Goal: Find specific page/section: Find specific page/section

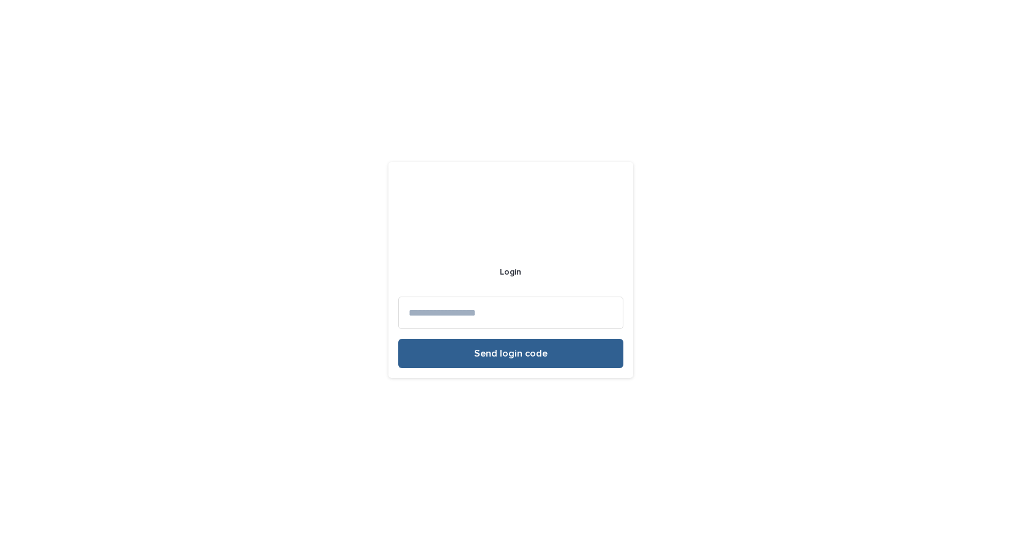
click at [500, 310] on input at bounding box center [510, 313] width 225 height 32
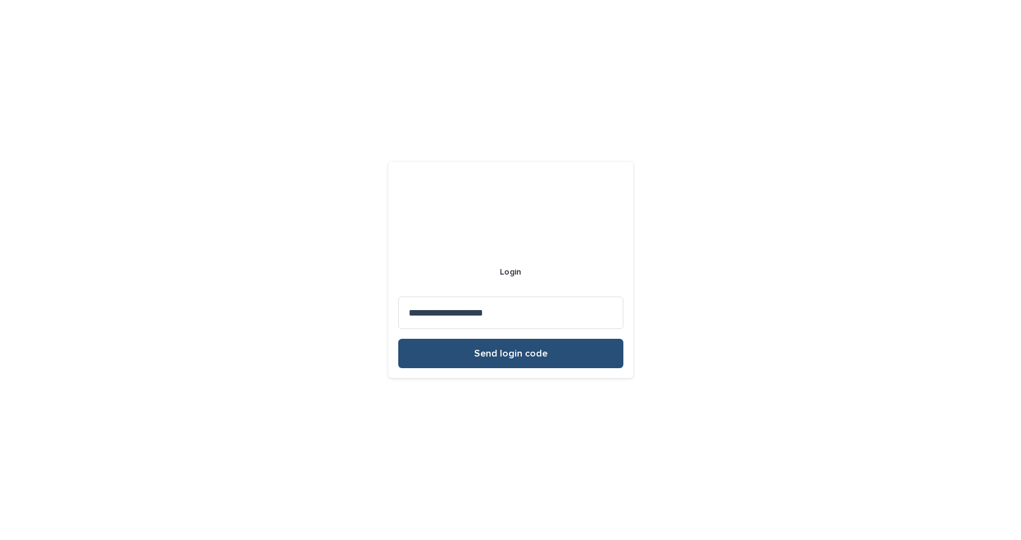
type input "**********"
click at [523, 357] on span "Send login code" at bounding box center [510, 354] width 73 height 10
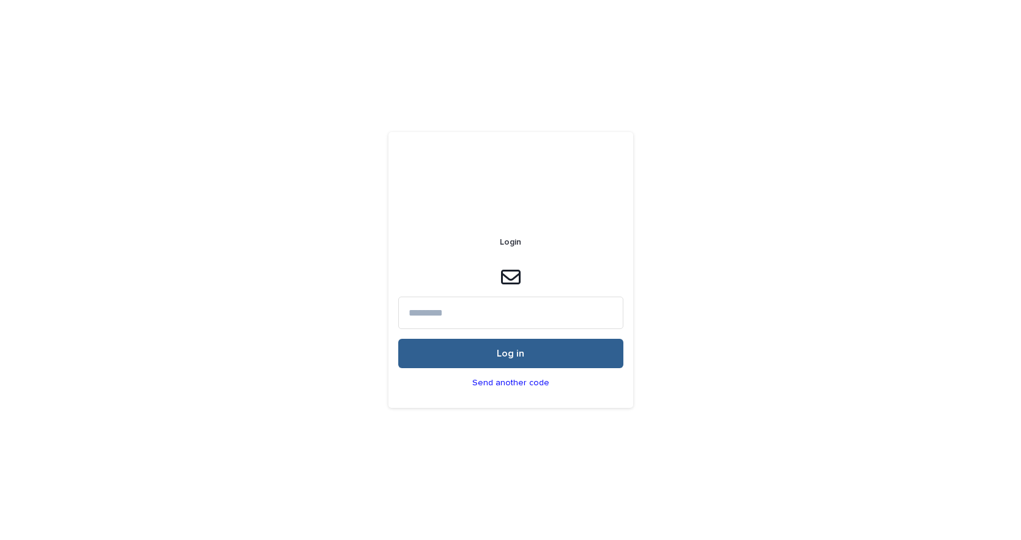
click at [452, 320] on input at bounding box center [510, 313] width 225 height 32
paste input "******"
type input "******"
click at [483, 352] on button "Log in" at bounding box center [510, 353] width 225 height 29
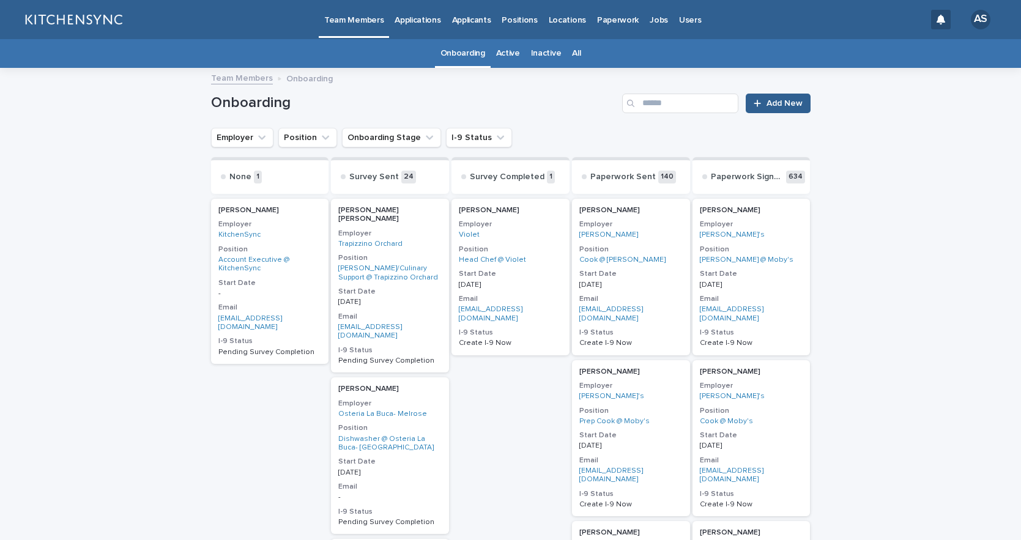
click at [572, 53] on link "All" at bounding box center [576, 53] width 9 height 29
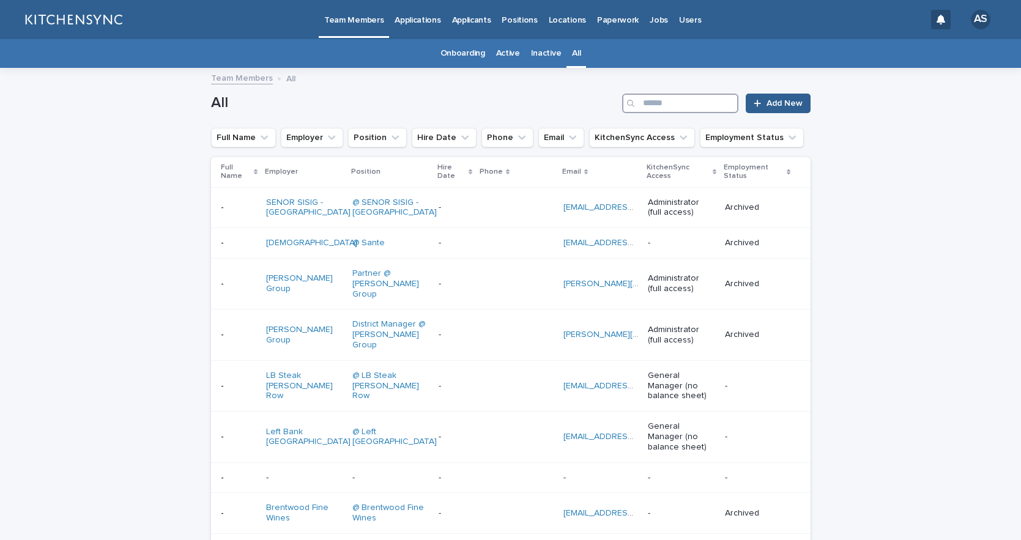
click at [652, 101] on input "Search" at bounding box center [680, 104] width 116 height 20
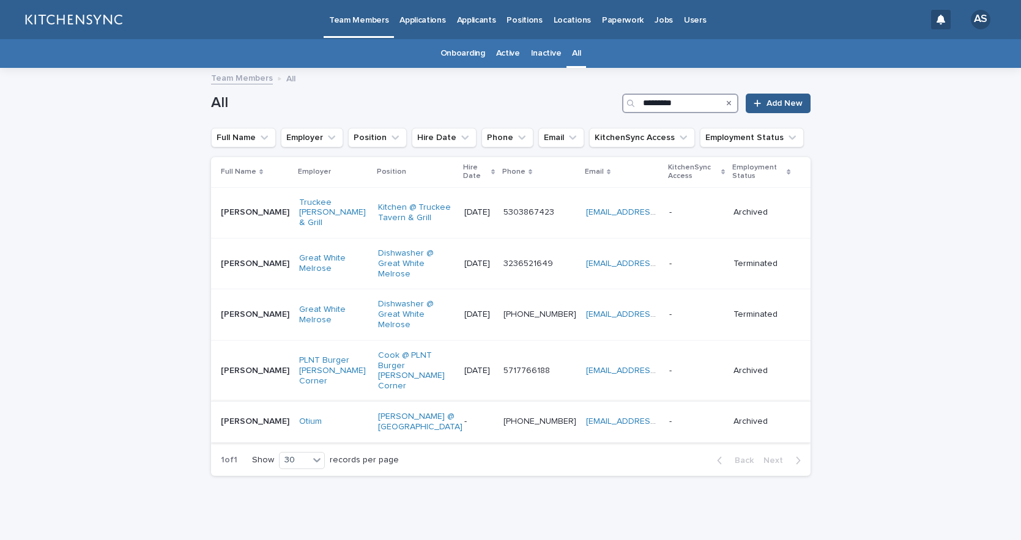
type input "*********"
click at [253, 414] on p "[PERSON_NAME]" at bounding box center [256, 420] width 71 height 13
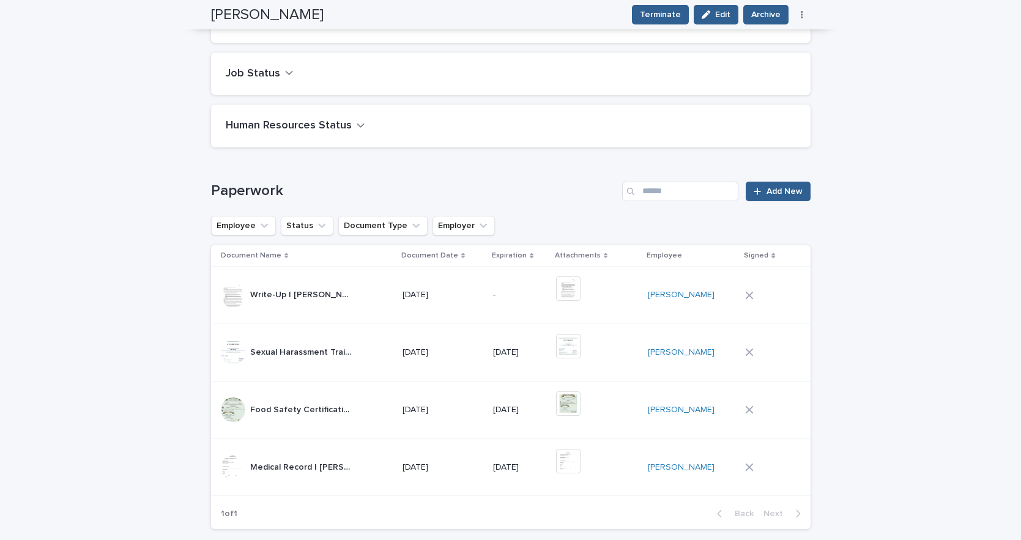
scroll to position [505, 0]
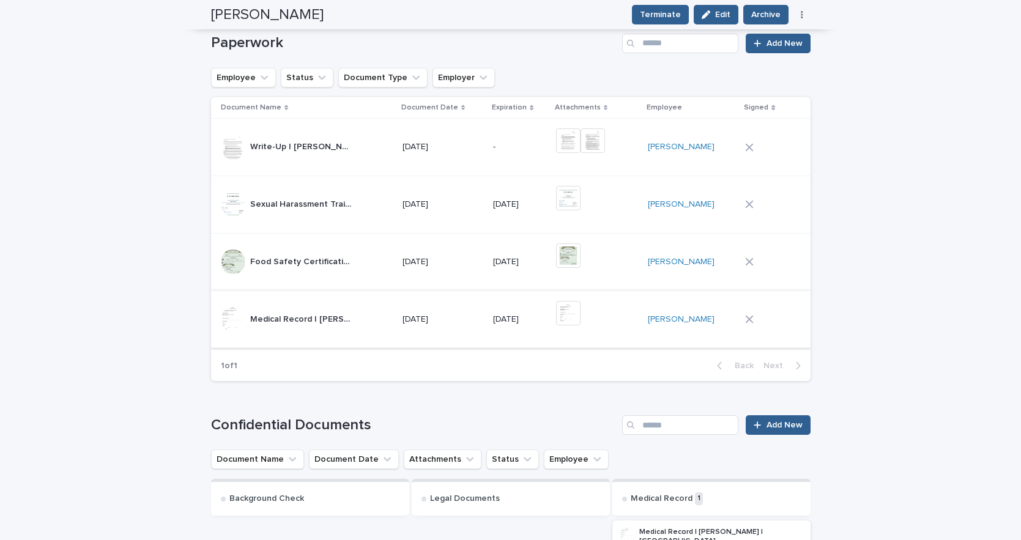
click at [581, 319] on img at bounding box center [568, 313] width 24 height 24
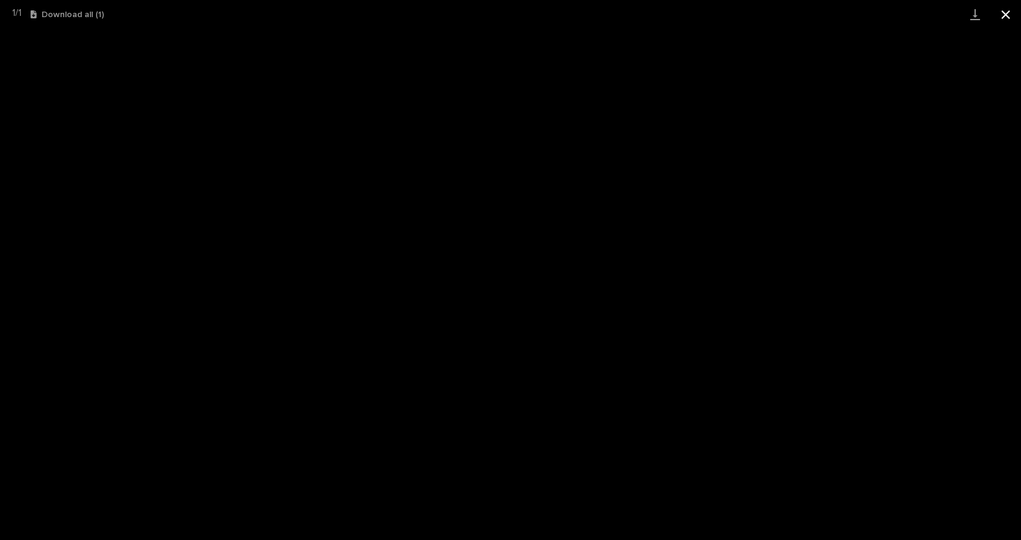
click at [1008, 15] on button "Close gallery" at bounding box center [1006, 14] width 31 height 29
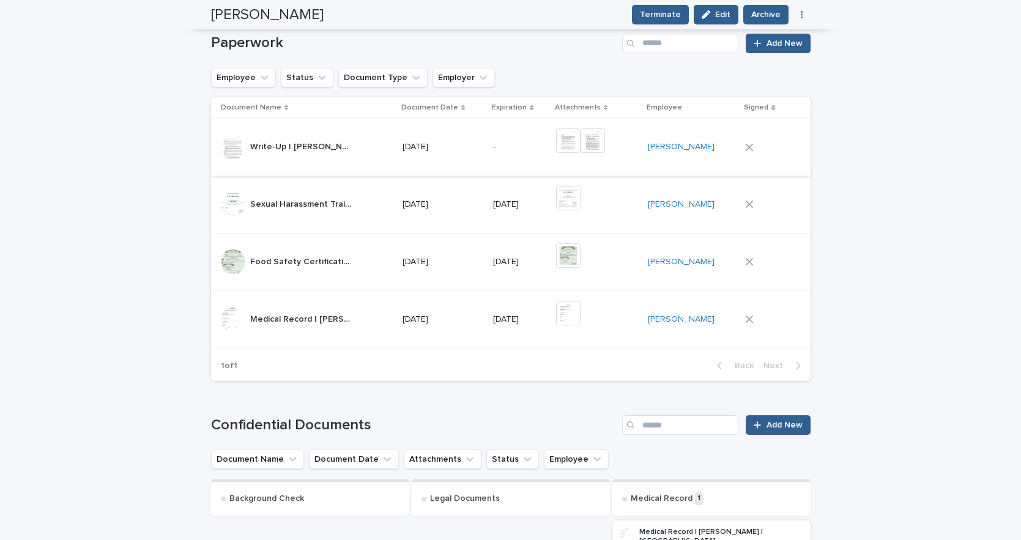
click at [580, 146] on img at bounding box center [568, 140] width 24 height 24
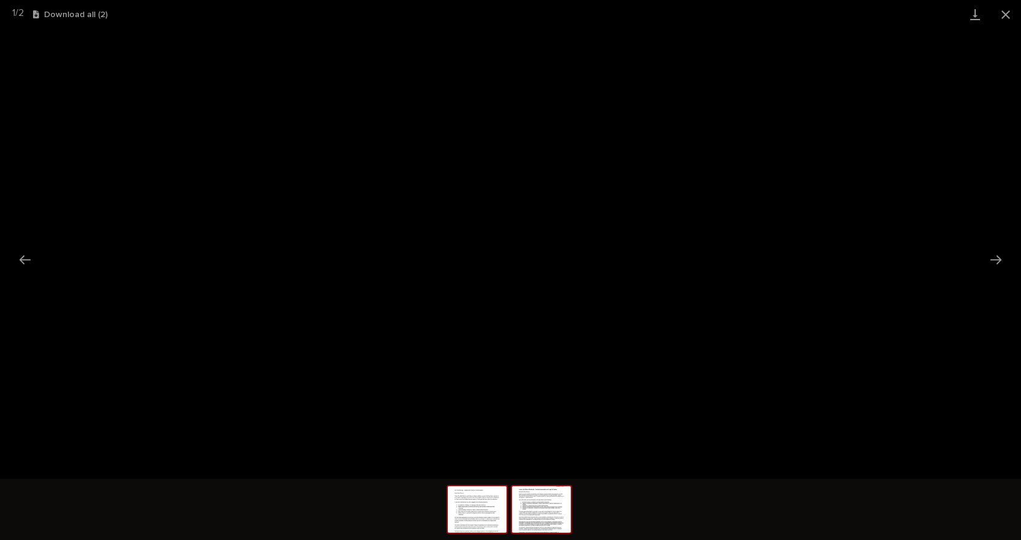
click at [538, 515] on img at bounding box center [541, 509] width 59 height 46
click at [1002, 20] on button "Close gallery" at bounding box center [1006, 14] width 31 height 29
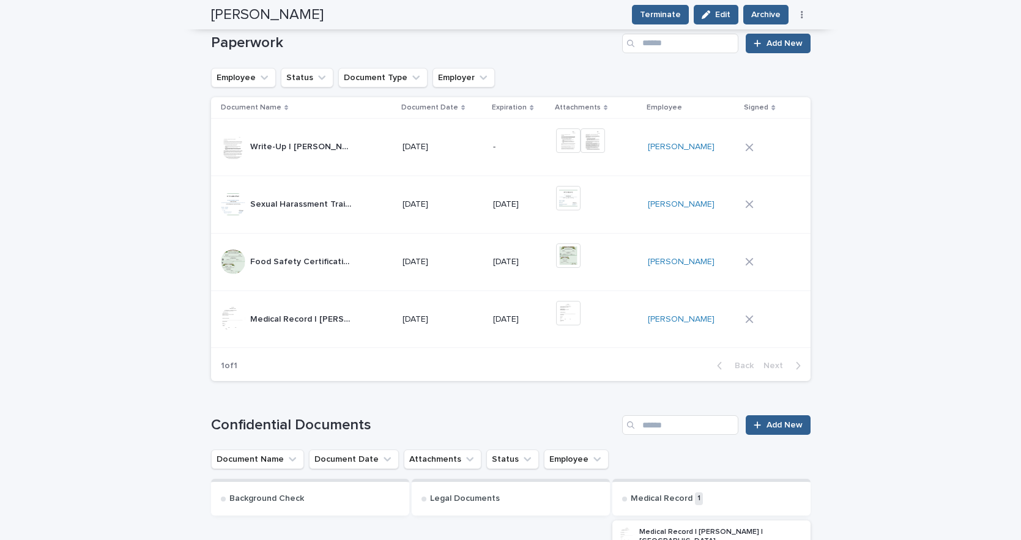
click at [494, 165] on td "-" at bounding box center [519, 148] width 63 height 58
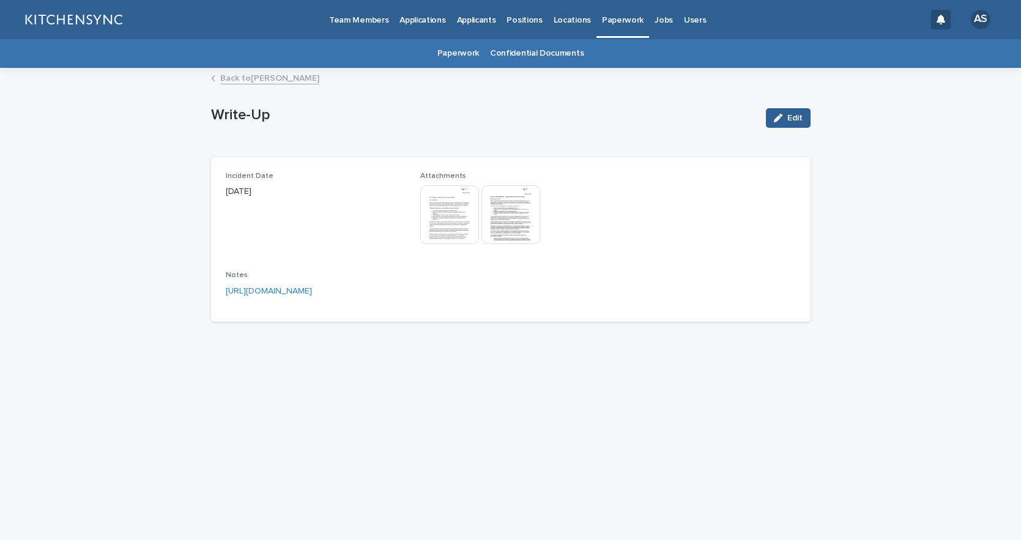
click at [312, 290] on link "[URL][DOMAIN_NAME]" at bounding box center [269, 291] width 86 height 9
click at [281, 75] on link "Back to [PERSON_NAME]" at bounding box center [269, 77] width 99 height 14
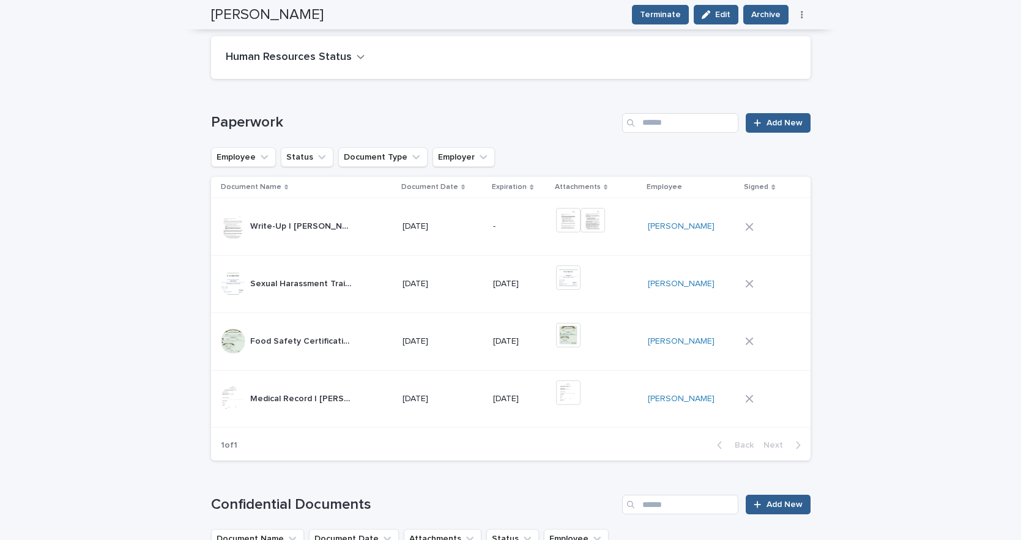
scroll to position [423, 0]
